Goal: Find specific page/section: Find specific page/section

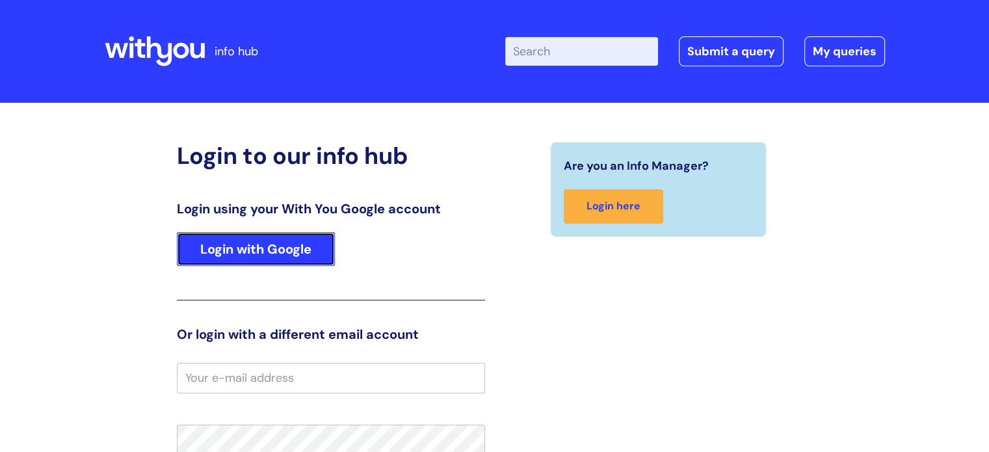
click at [261, 244] on link "Login with Google" at bounding box center [256, 249] width 158 height 34
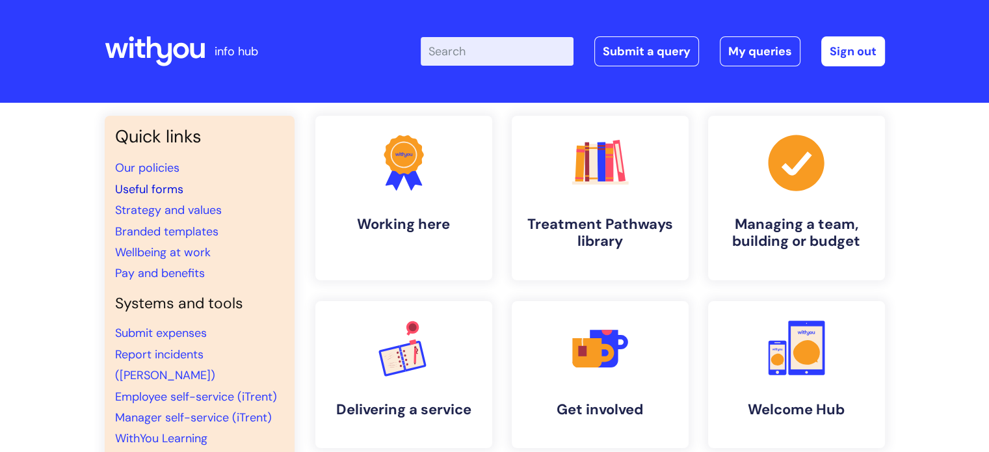
click at [143, 189] on link "Useful forms" at bounding box center [149, 189] width 68 height 16
